Goal: Task Accomplishment & Management: Manage account settings

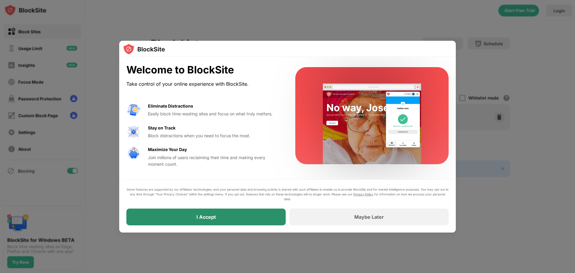
click at [226, 216] on div "I Accept" at bounding box center [205, 216] width 159 height 17
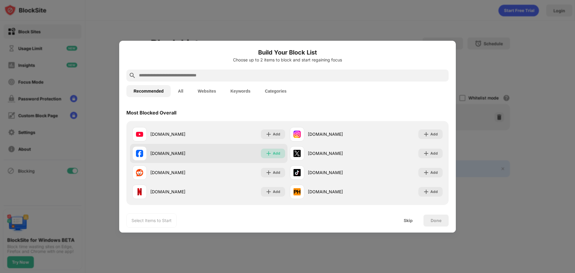
click at [273, 152] on div "Add" at bounding box center [276, 153] width 7 height 6
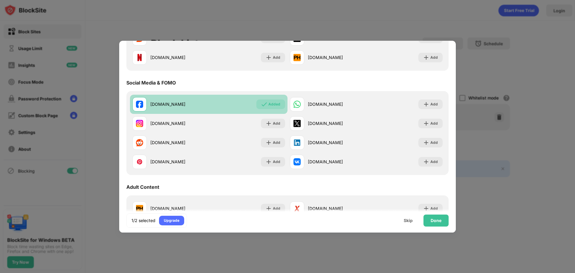
scroll to position [150, 0]
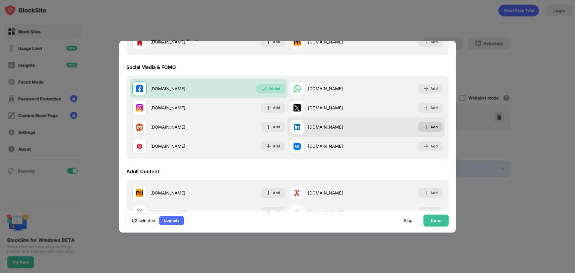
click at [429, 132] on div "[DOMAIN_NAME] Add" at bounding box center [367, 126] width 158 height 19
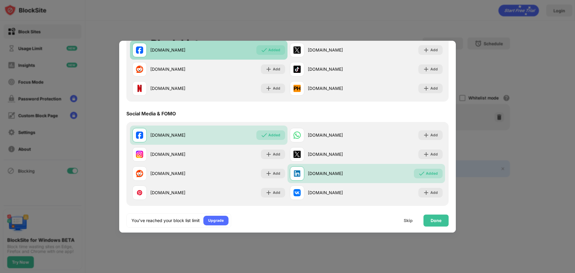
scroll to position [0, 0]
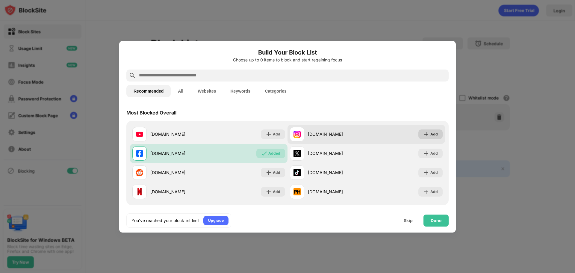
click at [430, 137] on div "Add" at bounding box center [430, 134] width 24 height 10
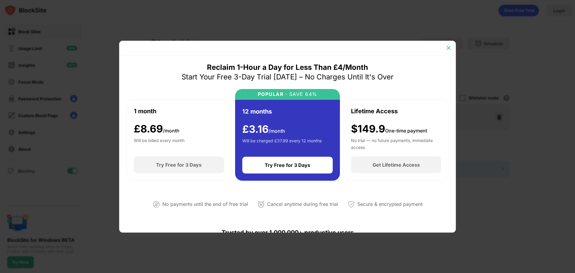
click at [450, 51] on img at bounding box center [449, 48] width 6 height 6
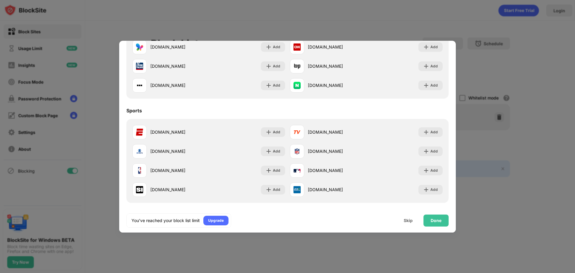
scroll to position [419, 0]
click at [442, 221] on div "Done" at bounding box center [435, 220] width 25 height 12
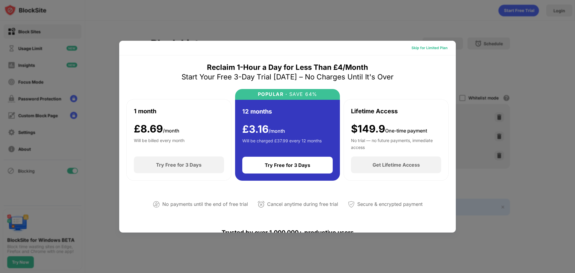
click at [415, 50] on div "Skip for Limited Plan" at bounding box center [430, 48] width 36 height 6
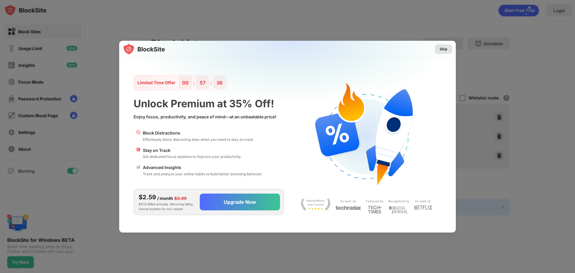
click at [447, 51] on div "Skip" at bounding box center [444, 49] width 8 height 6
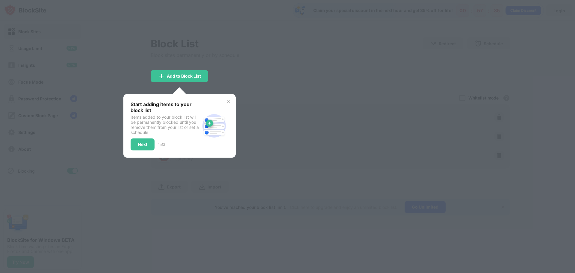
click at [230, 101] on img at bounding box center [228, 101] width 5 height 5
